Goal: Task Accomplishment & Management: Manage account settings

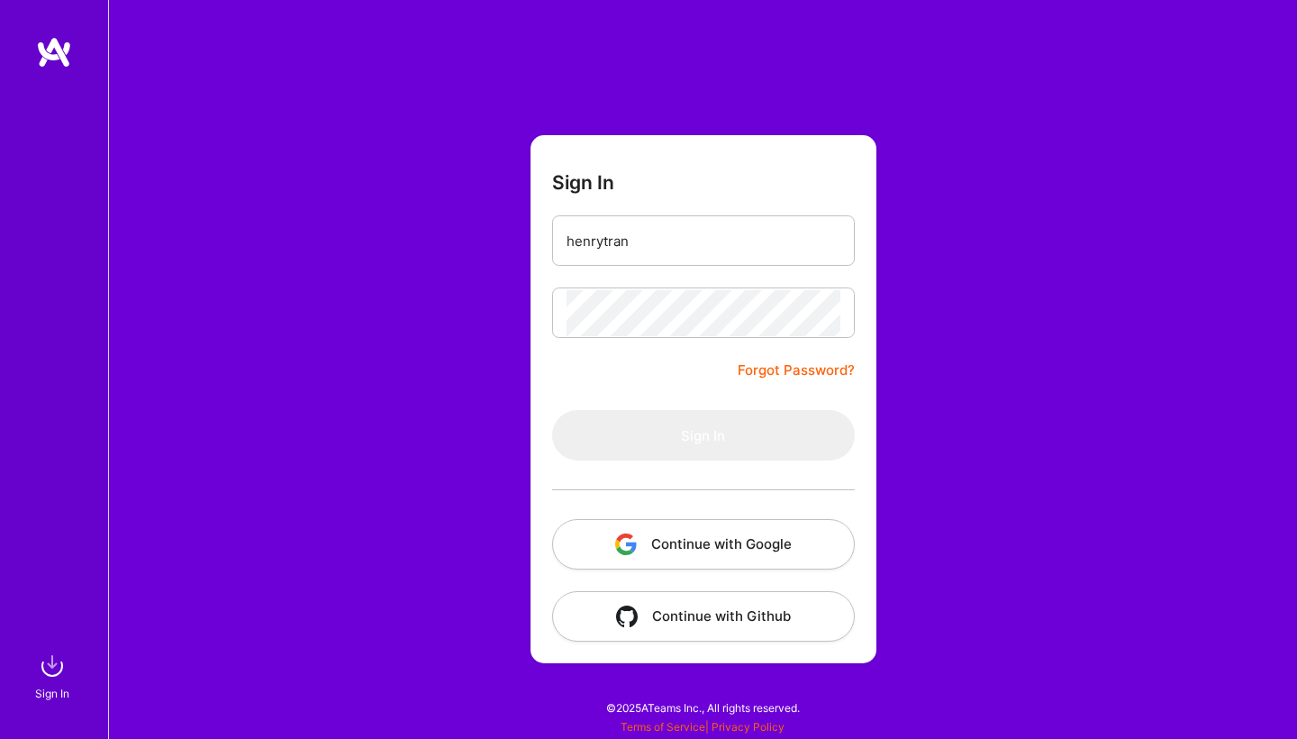
click at [705, 551] on button "Continue with Google" at bounding box center [703, 544] width 303 height 50
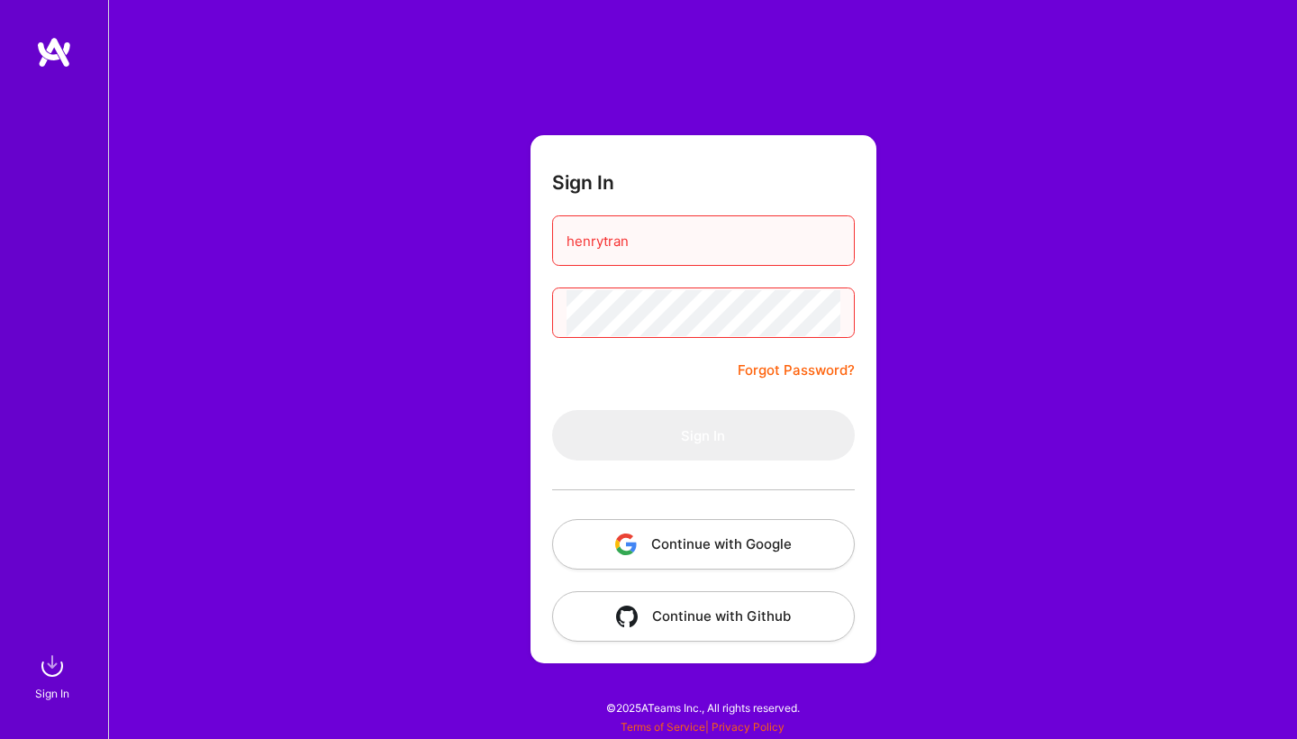
click at [618, 239] on input "henrytran" at bounding box center [704, 241] width 274 height 46
type input "[EMAIL_ADDRESS][DOMAIN_NAME]"
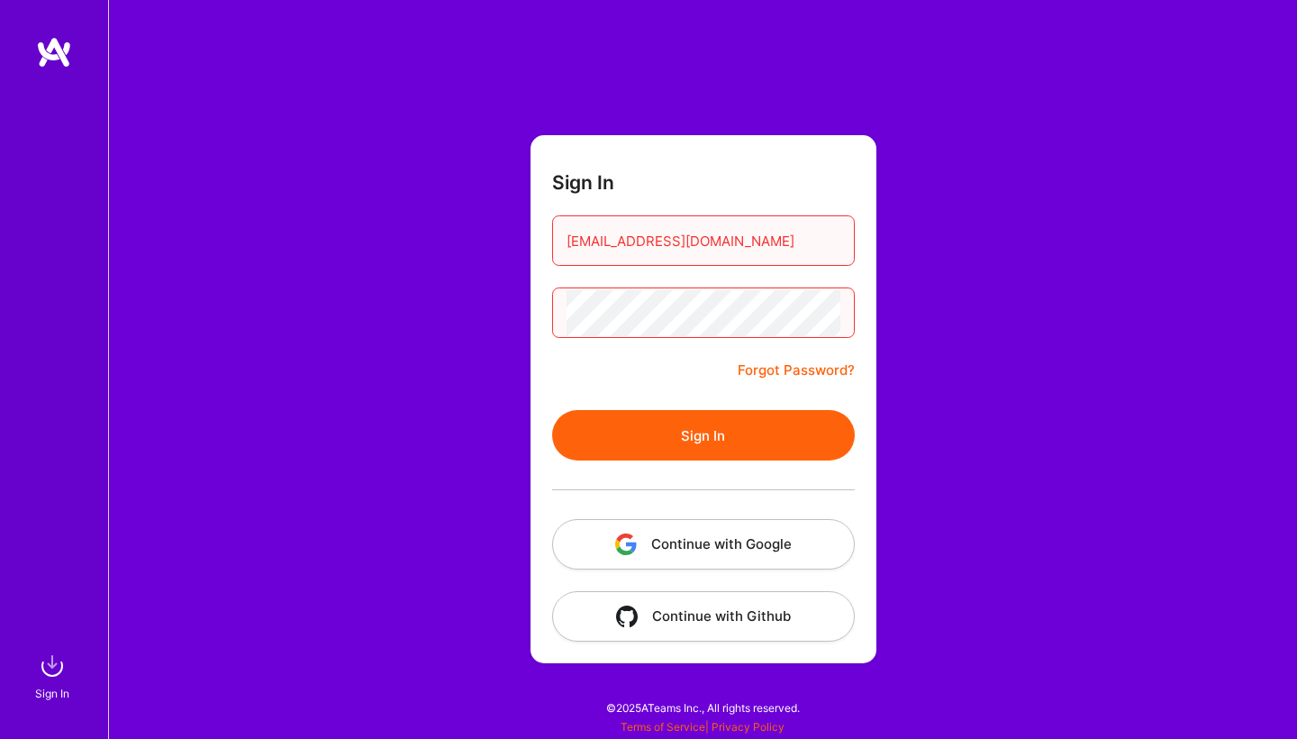
click at [752, 436] on button "Sign In" at bounding box center [703, 435] width 303 height 50
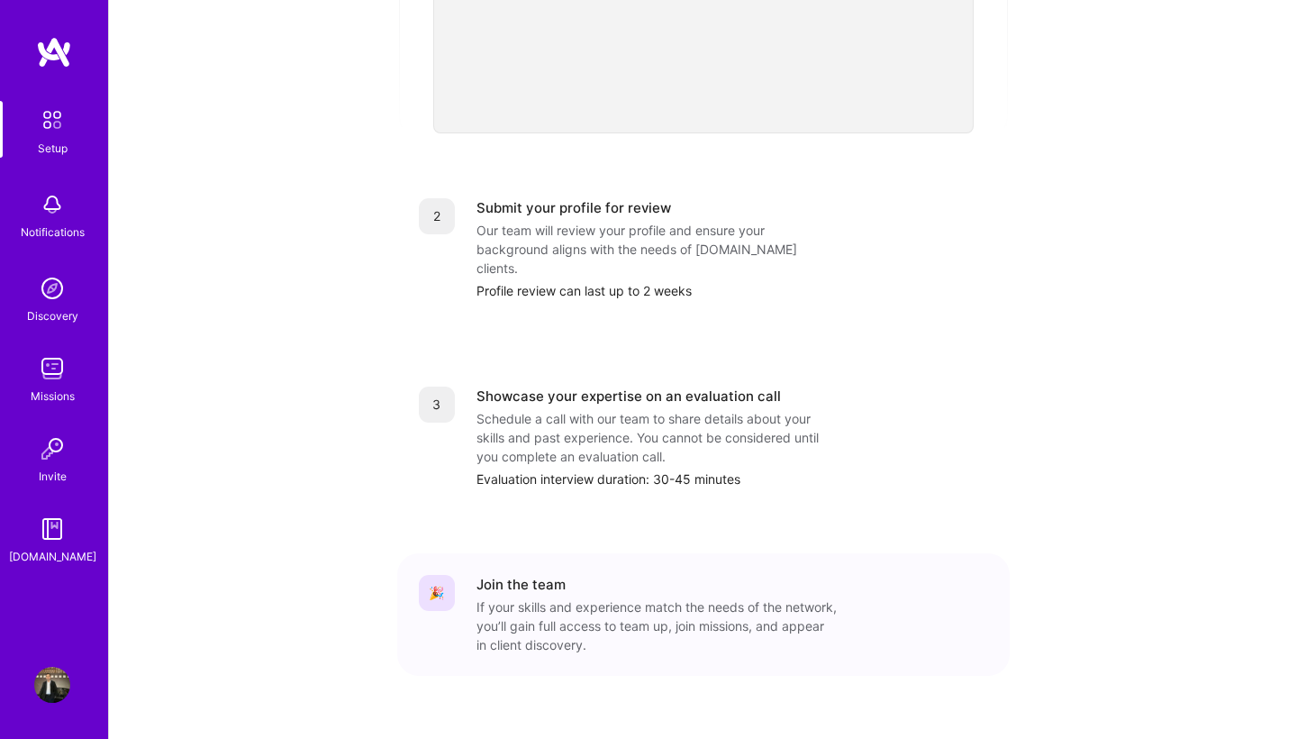
scroll to position [630, 0]
click at [53, 684] on img at bounding box center [52, 685] width 36 height 36
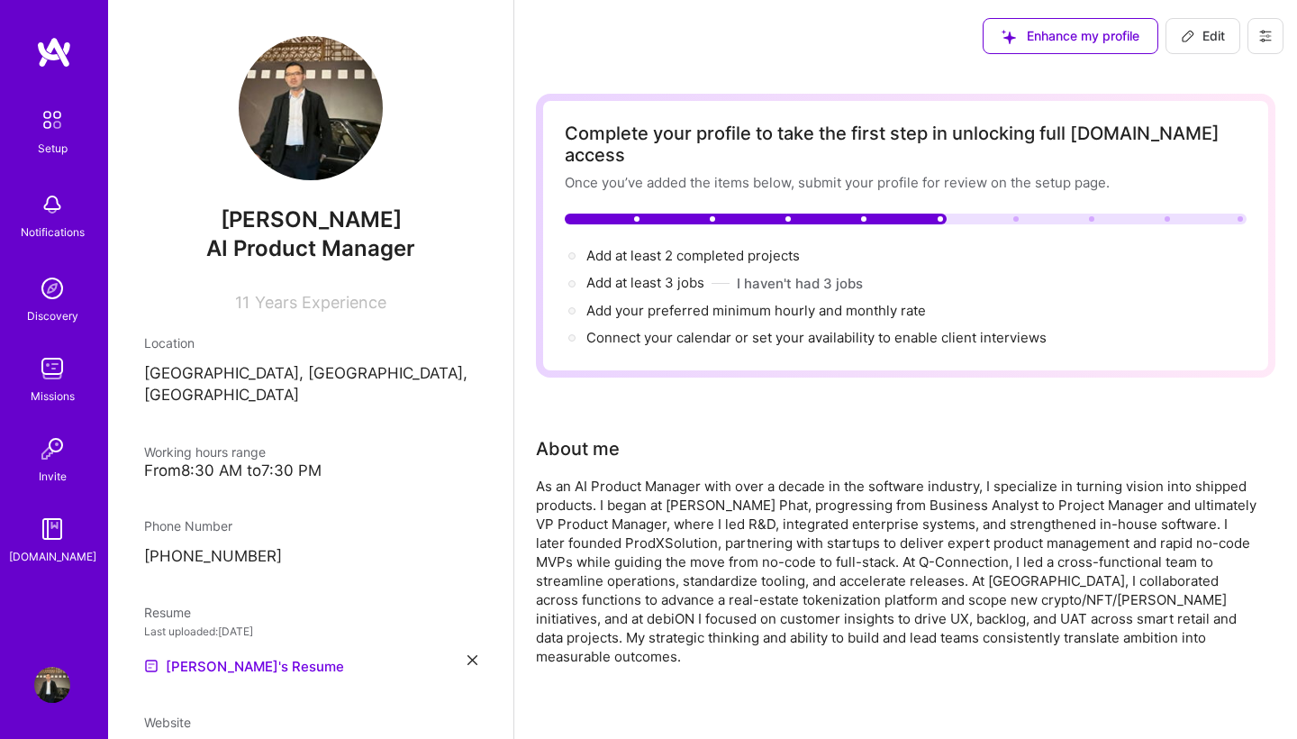
click at [1210, 32] on span "Edit" at bounding box center [1203, 36] width 44 height 18
select select "VN"
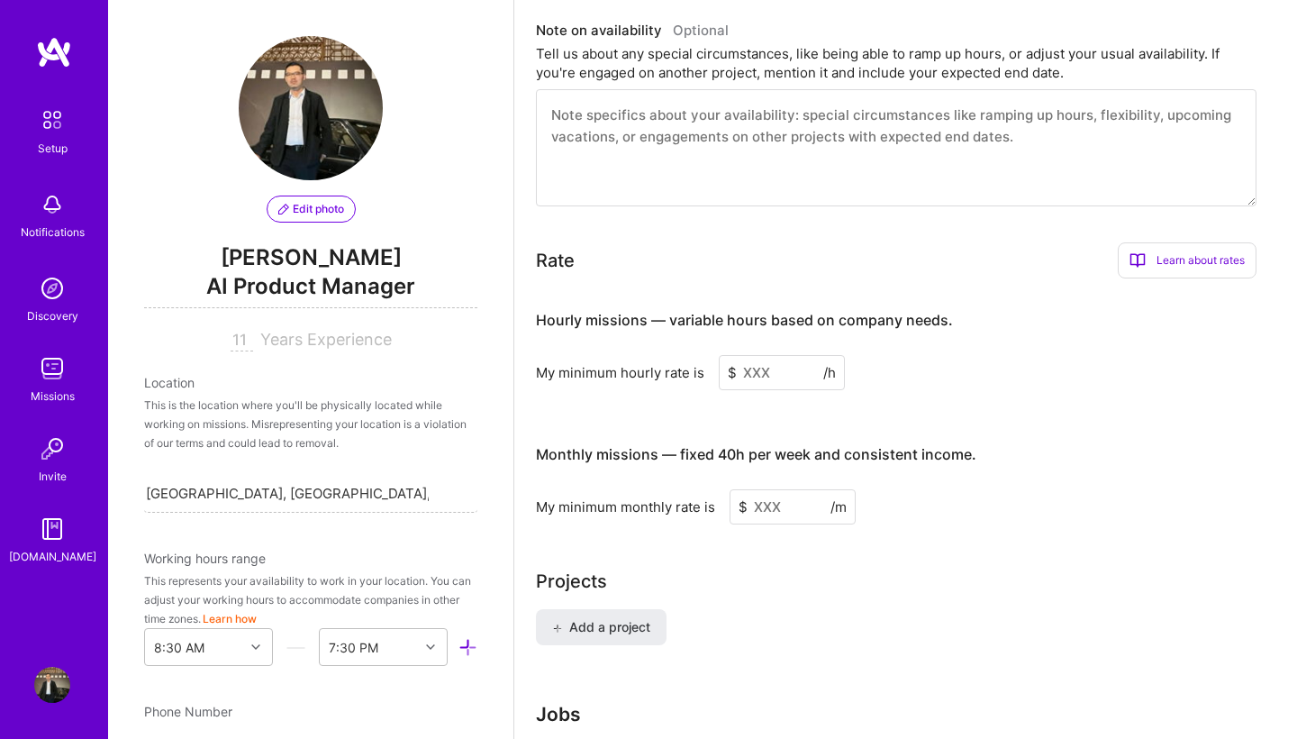
scroll to position [953, 0]
click at [799, 354] on input at bounding box center [782, 371] width 126 height 35
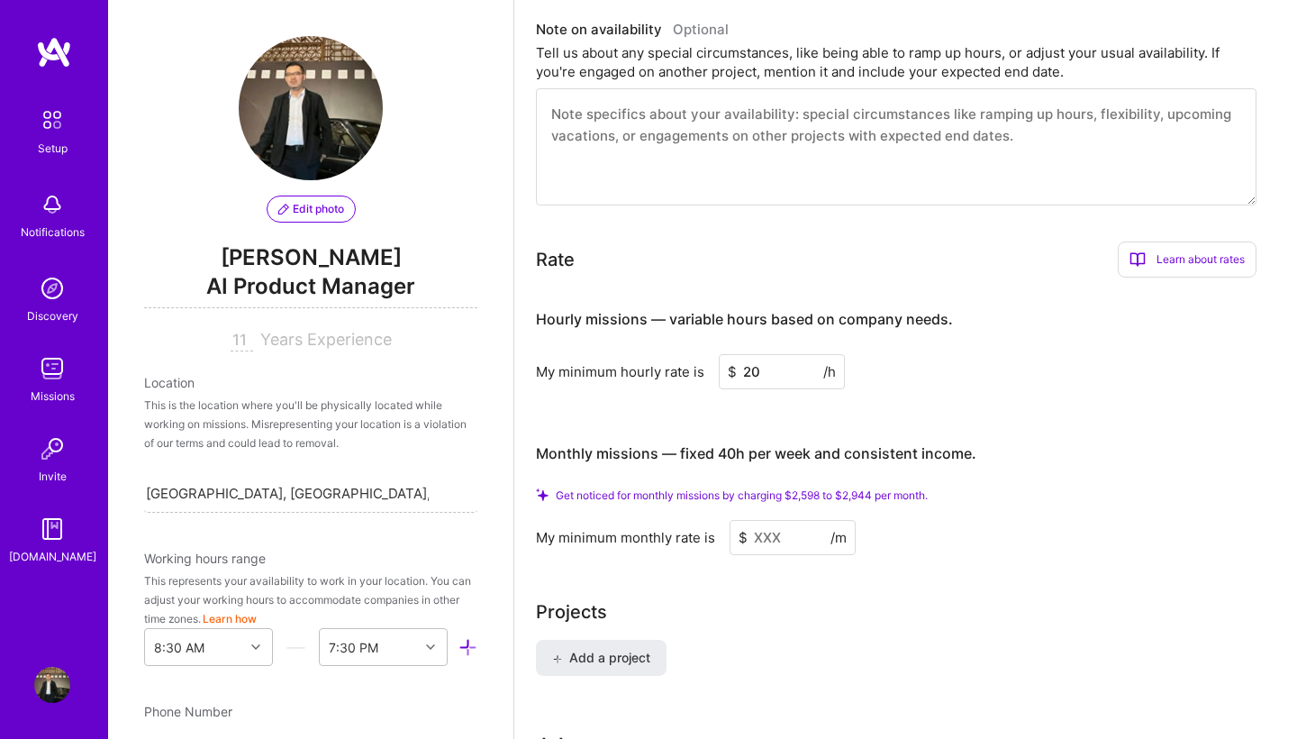
type input "20"
click at [803, 520] on input at bounding box center [793, 537] width 126 height 35
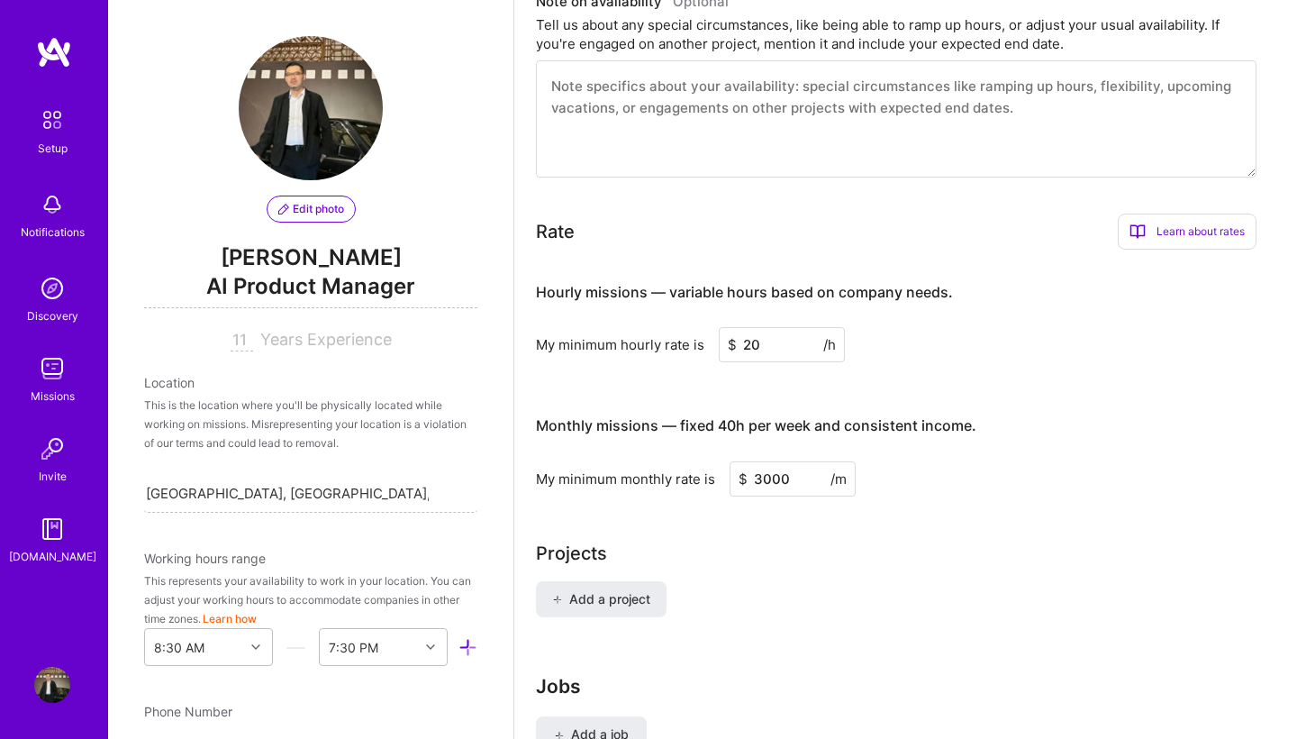
type input "3000"
click at [928, 543] on div "Projects" at bounding box center [905, 553] width 739 height 27
click at [975, 461] on div "My minimum monthly rate is $ 3000 /m" at bounding box center [896, 478] width 721 height 35
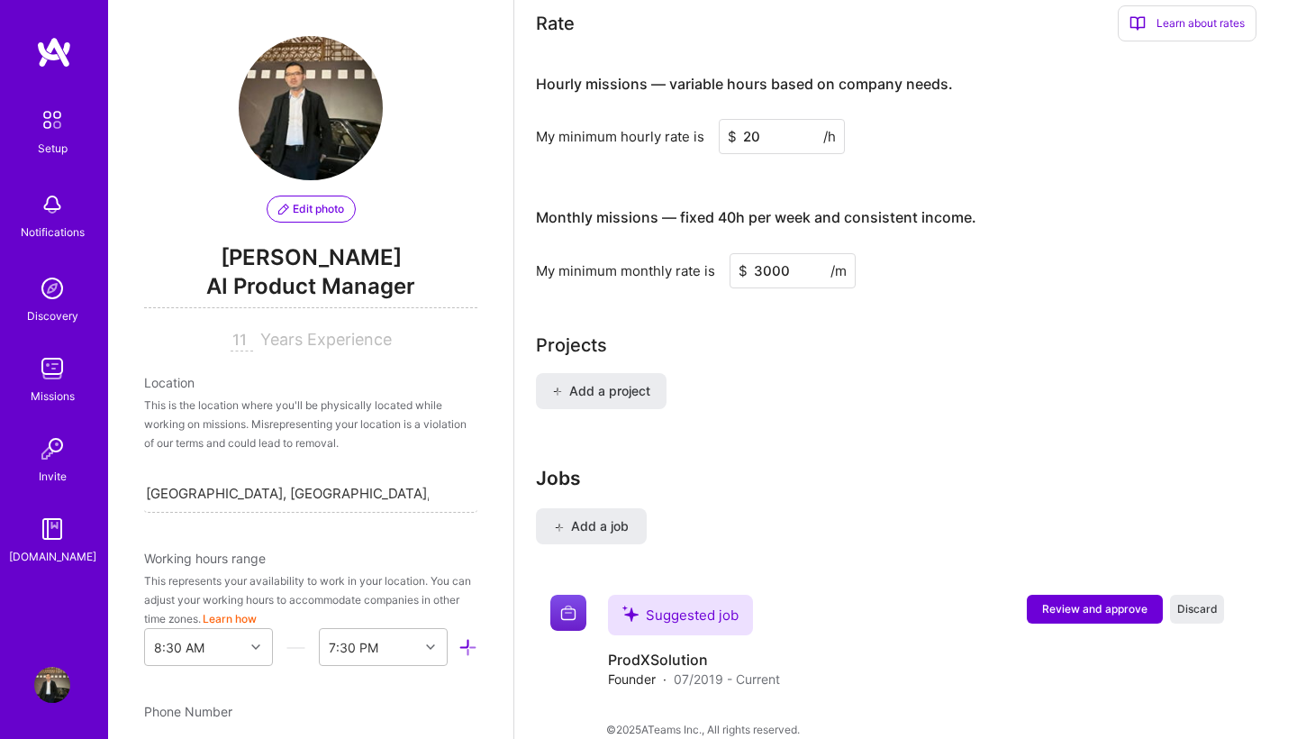
scroll to position [1160, 0]
click at [1072, 602] on span "Review and approve" at bounding box center [1094, 609] width 105 height 15
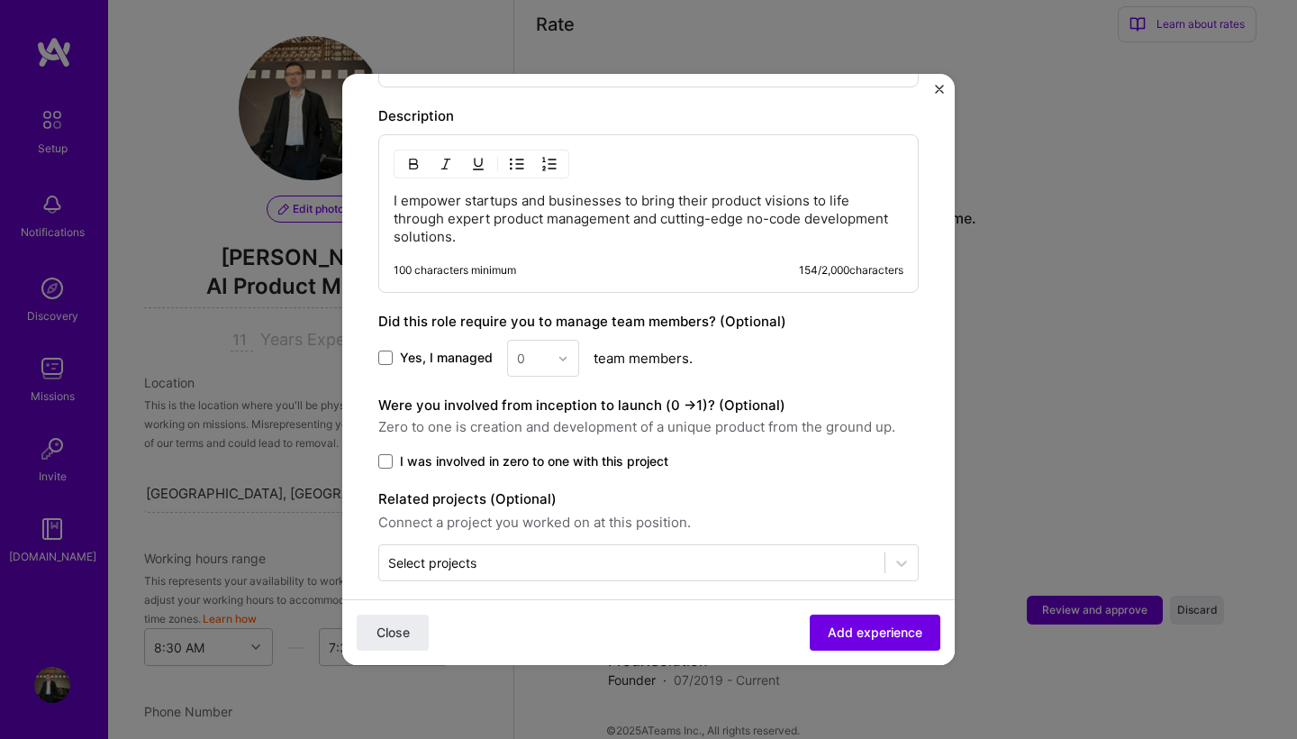
scroll to position [820, 0]
